Goal: Information Seeking & Learning: Understand process/instructions

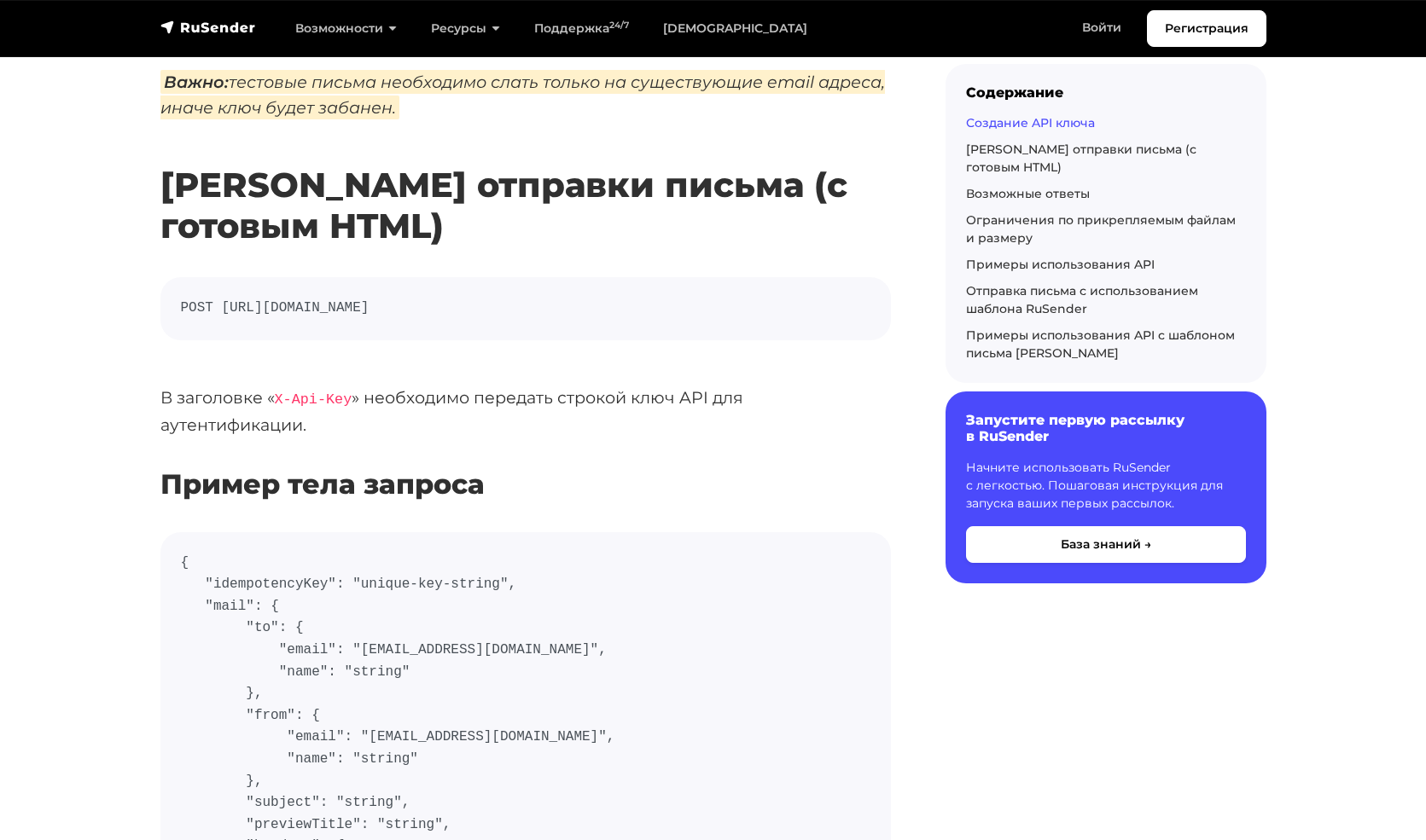
scroll to position [404, 0]
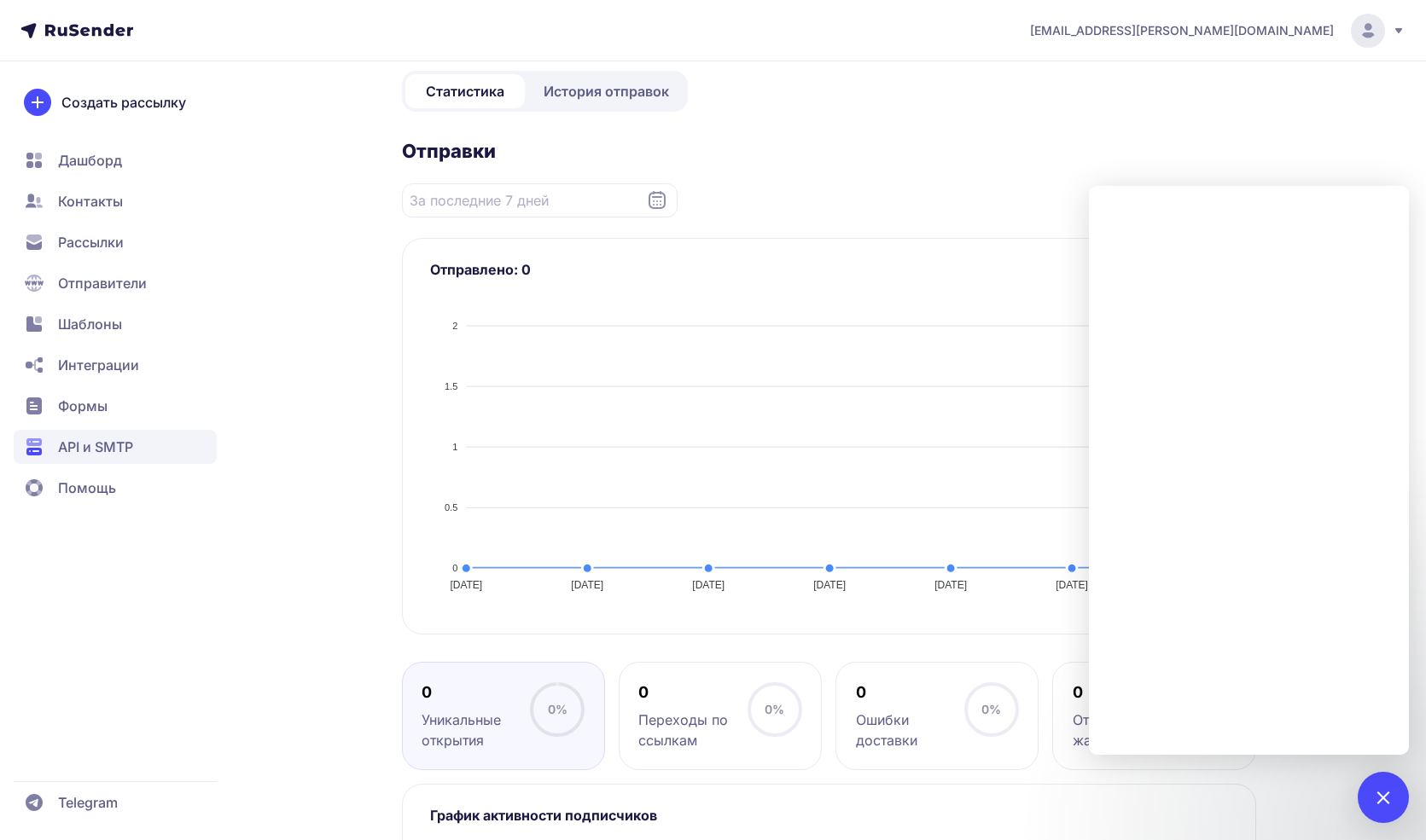
scroll to position [318, 0]
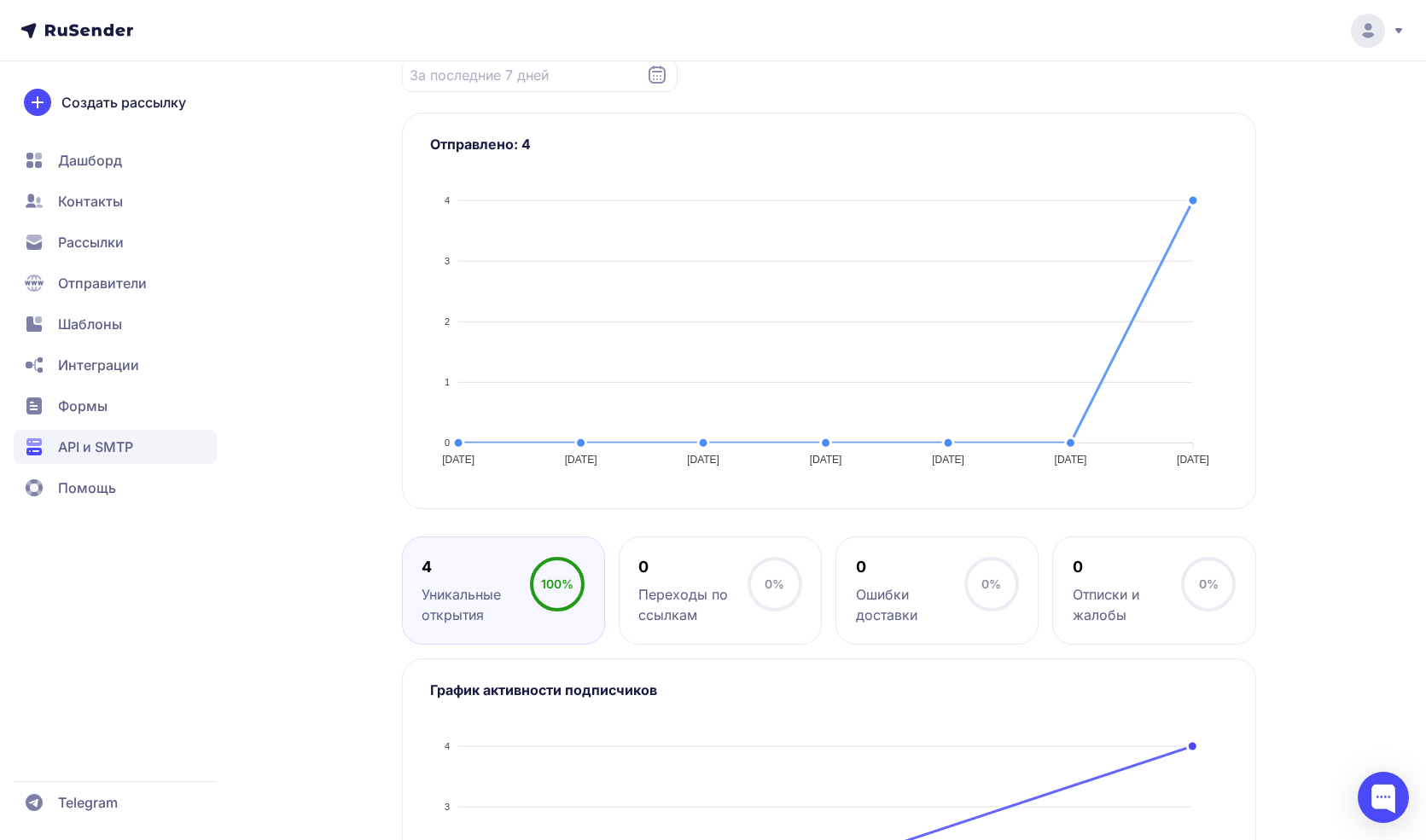
scroll to position [250, 0]
click at [498, 628] on div "4 Уникальные открытия 100%" at bounding box center [503, 590] width 203 height 109
drag, startPoint x: 591, startPoint y: 550, endPoint x: 606, endPoint y: 624, distance: 75.5
click at [606, 624] on div "4 Уникальные открытия 100% 0 Переходы по ссылкам 0% 0 Ошибки доставки 0% 0 Отпи…" at bounding box center [829, 590] width 854 height 109
click at [1335, 550] on div "litmind-ai.ru Активен ID 2609 ******* 9QFJR8 Статистика История отправок Отправ…" at bounding box center [713, 412] width 1426 height 1326
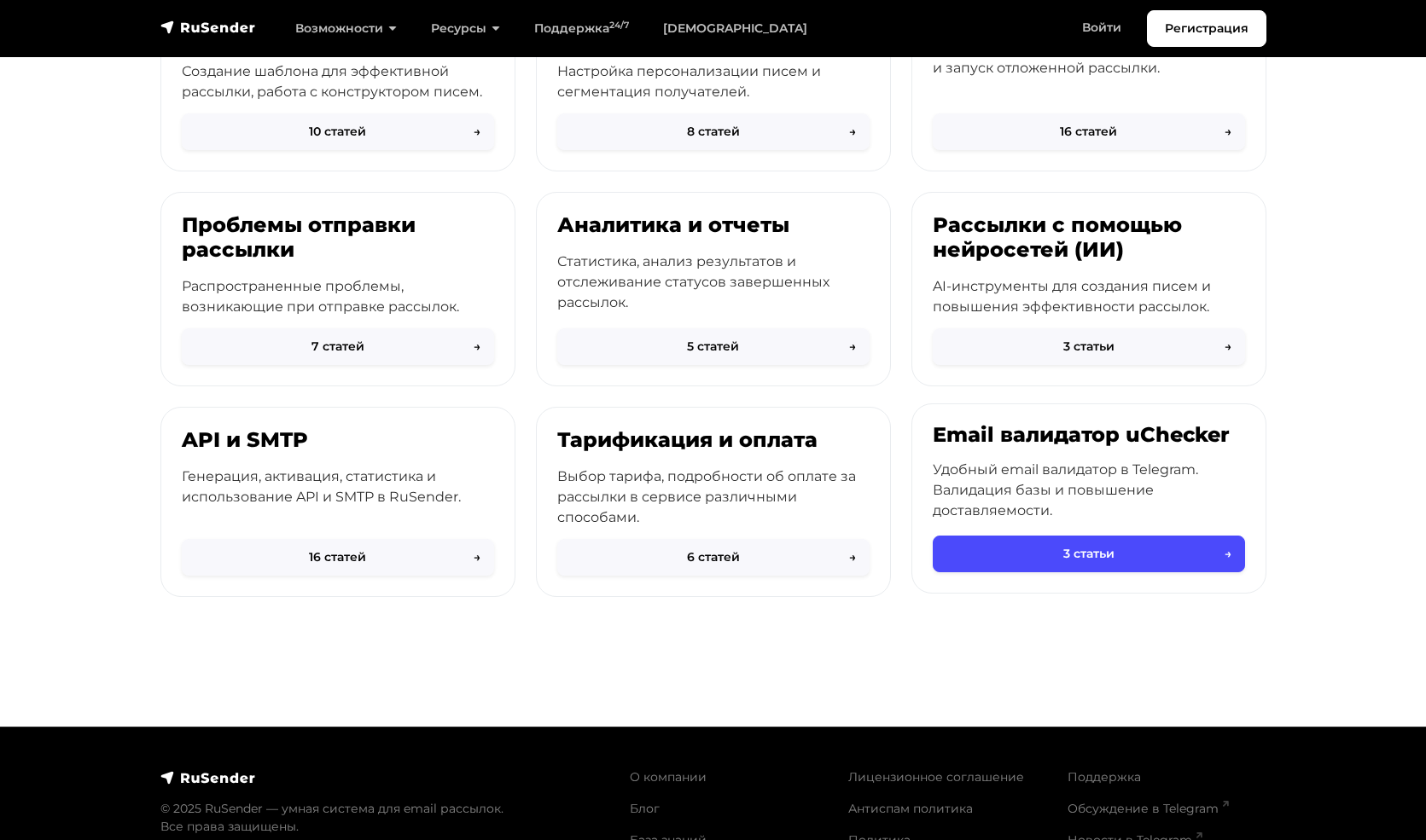
scroll to position [617, 0]
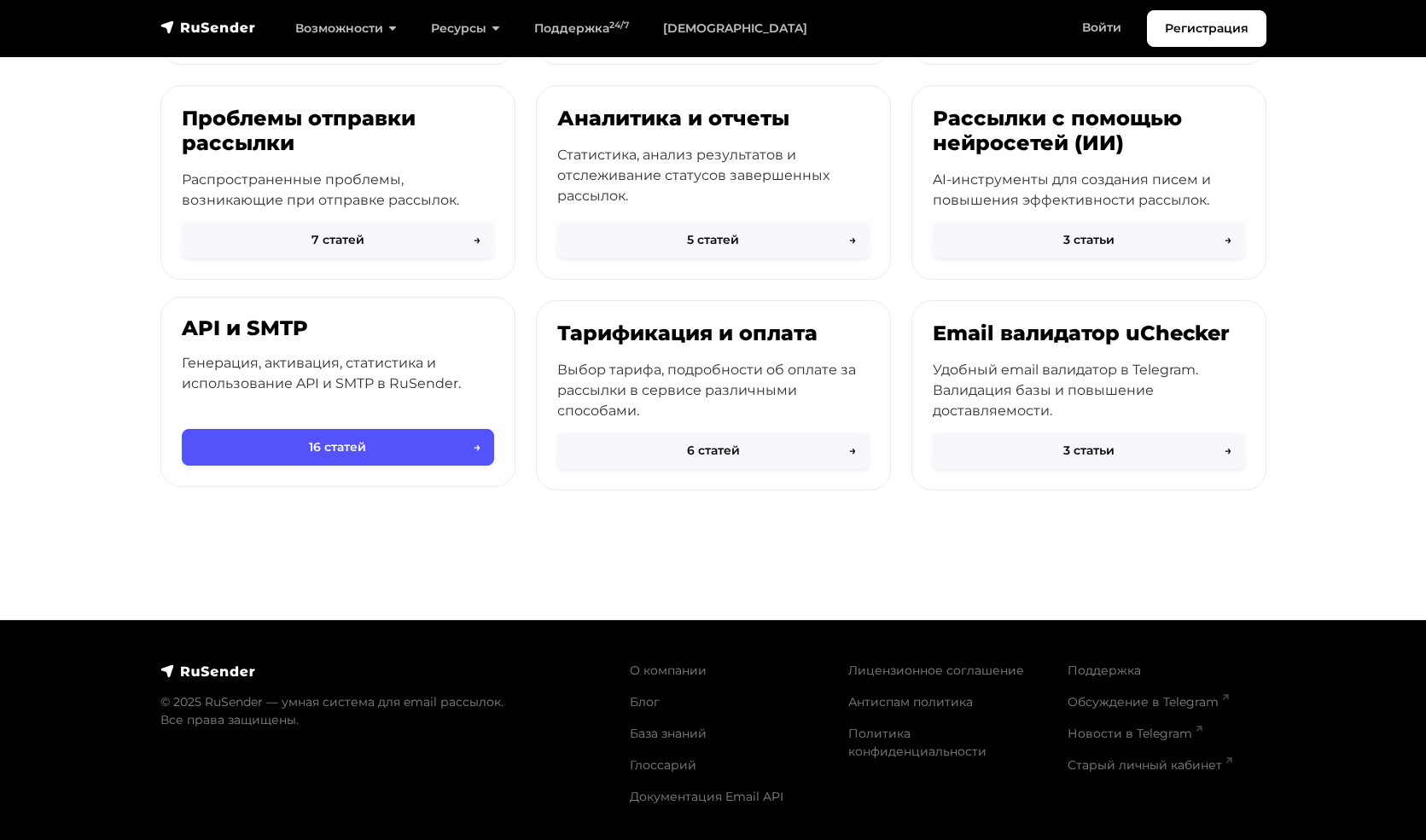
click at [281, 451] on button "16 статей →" at bounding box center [338, 447] width 312 height 37
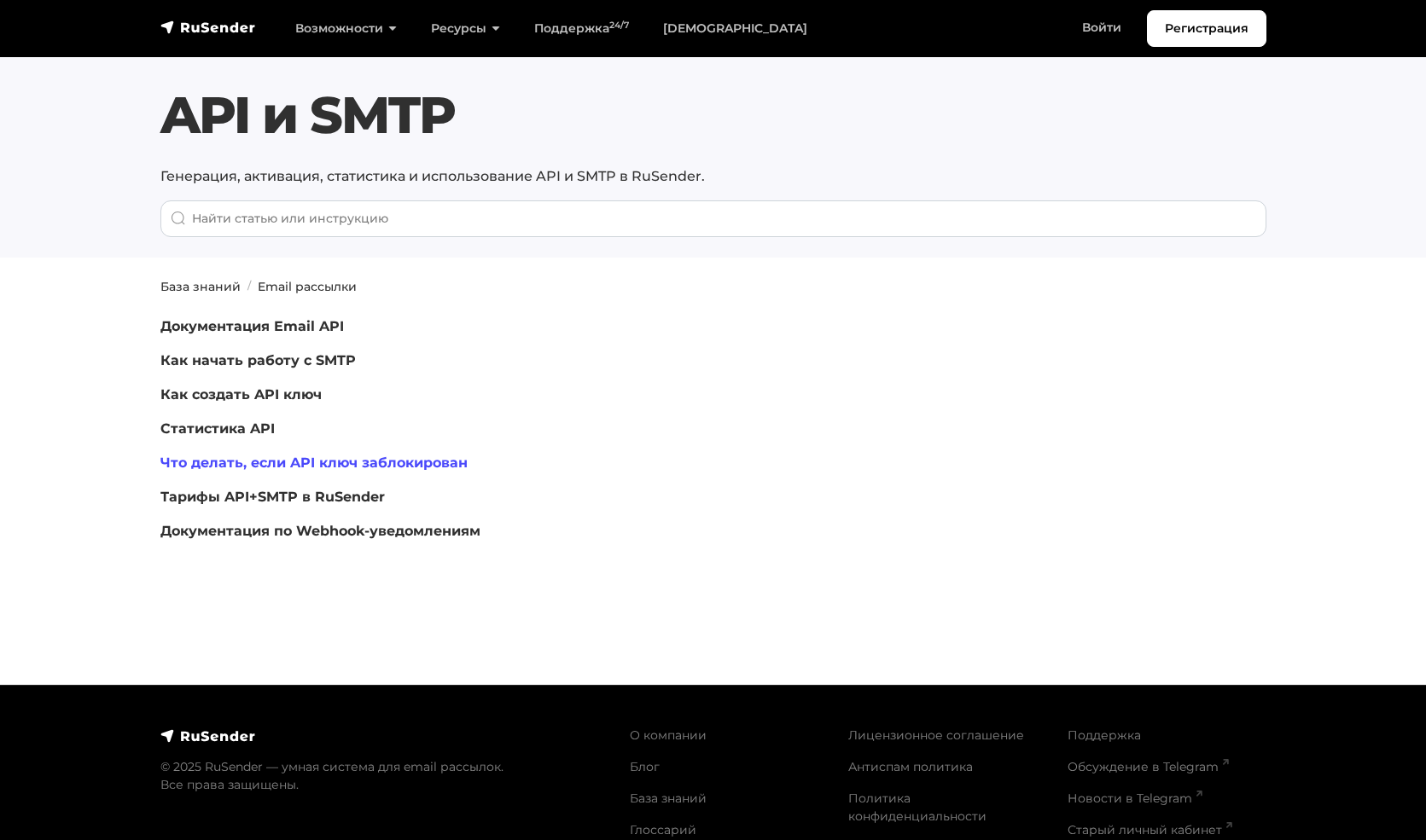
click at [300, 459] on link "Что делать, если API ключ заблокирован" at bounding box center [314, 463] width 307 height 16
click at [225, 533] on link "Документация по Webhook-уведомлениям" at bounding box center [320, 531] width 320 height 16
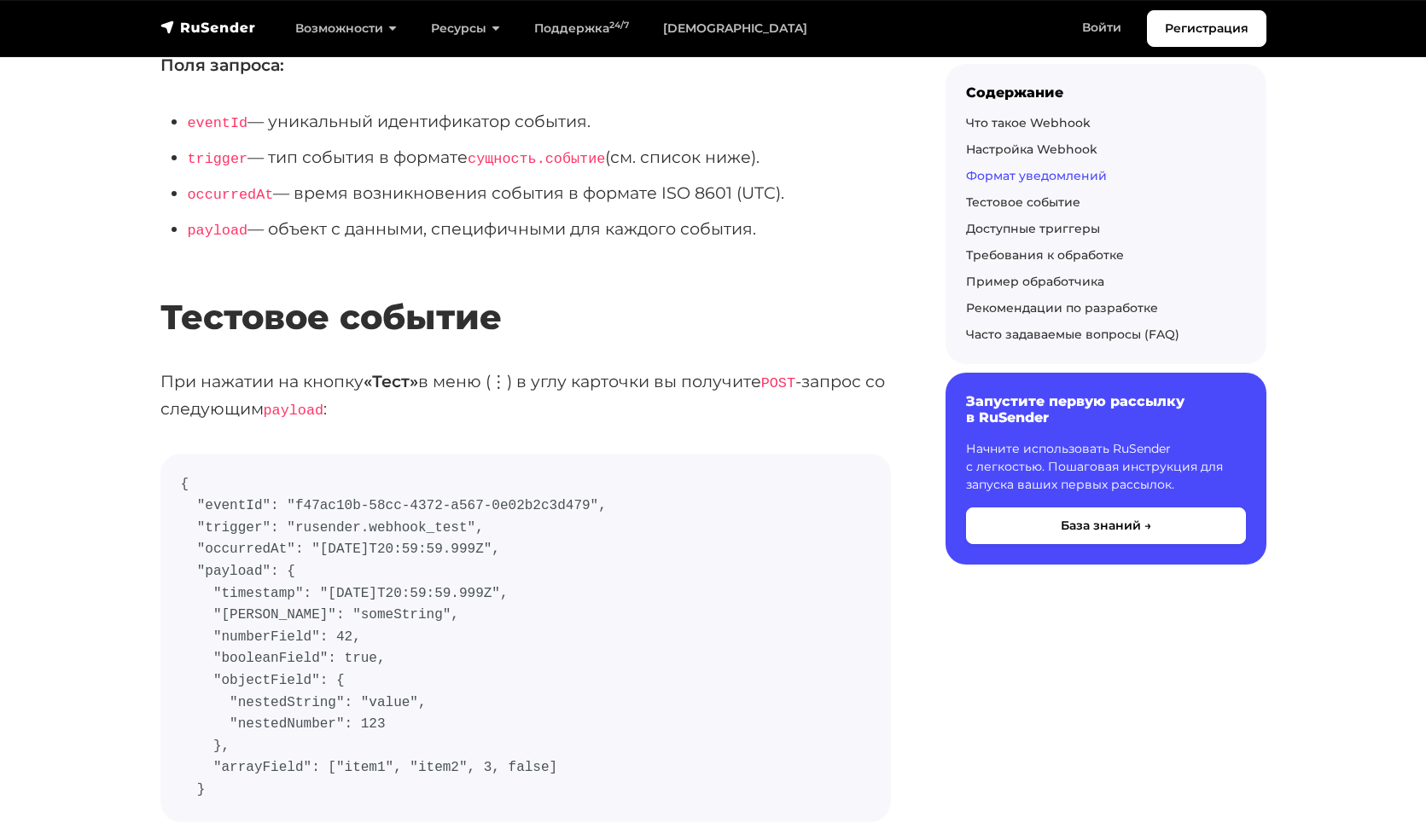
scroll to position [2247, 0]
